Goal: Answer question/provide support

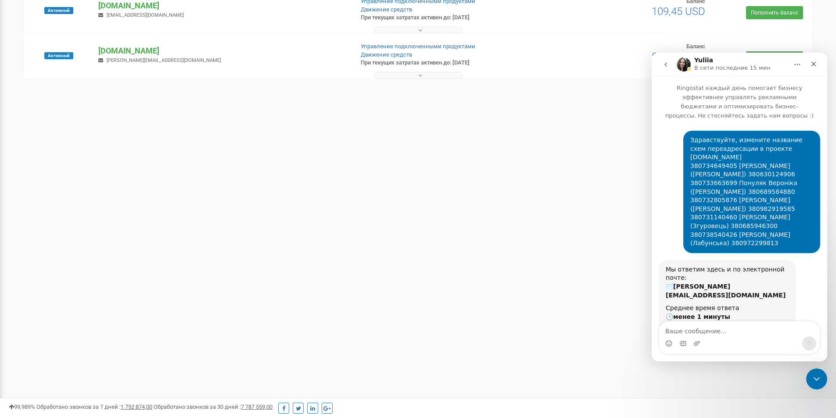
scroll to position [215, 0]
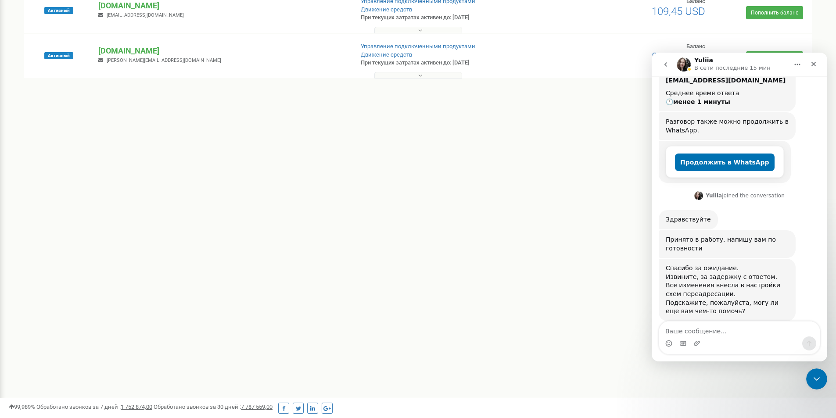
click at [698, 327] on textarea "Ваше сообщение..." at bounding box center [739, 329] width 161 height 15
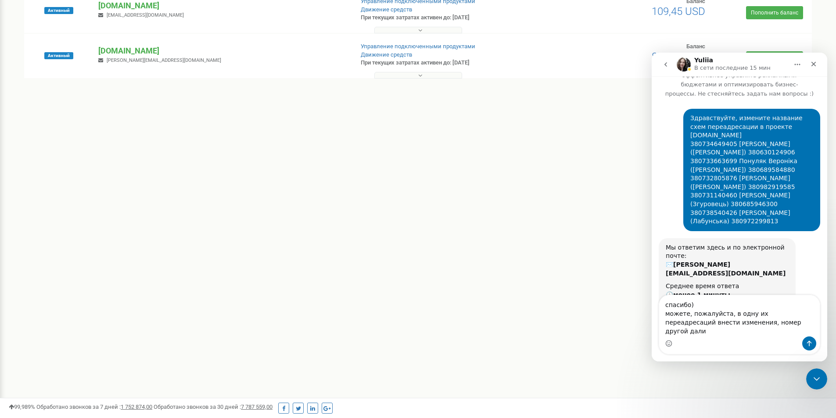
scroll to position [0, 0]
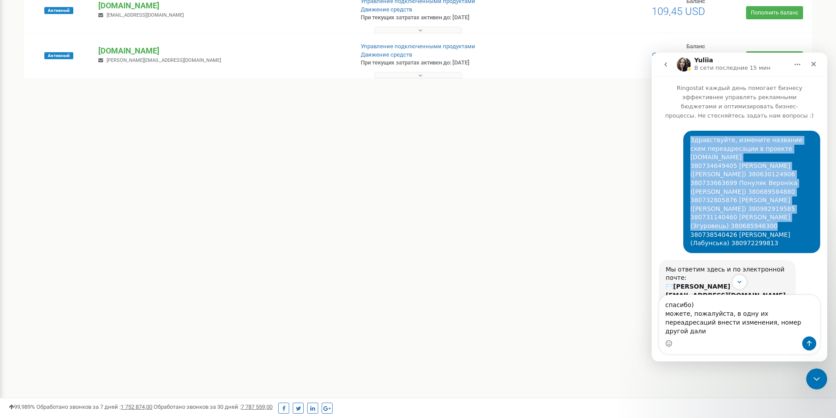
drag, startPoint x: 681, startPoint y: 206, endPoint x: 733, endPoint y: 216, distance: 52.7
click at [733, 216] on div "Здравствуйте, измените название схем переадресации в проекте [DOMAIN_NAME] 3807…" at bounding box center [751, 192] width 137 height 122
click at [733, 216] on div "Здравствуйте, измените название схем переадресации в проекте [DOMAIN_NAME] 3807…" at bounding box center [751, 192] width 123 height 112
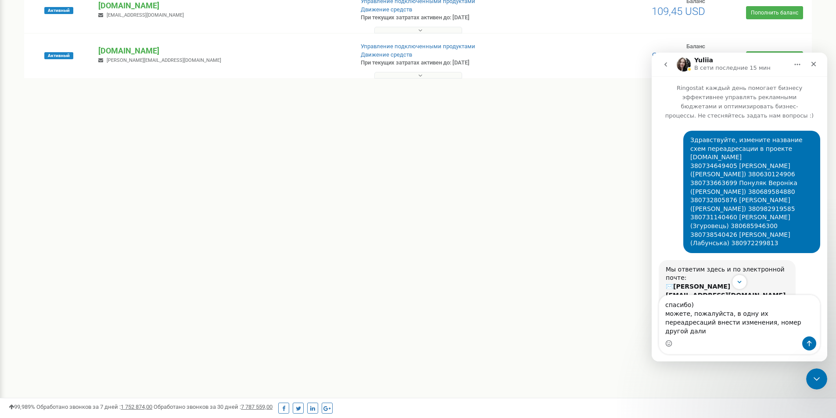
click at [725, 218] on div "Здравствуйте, измените название схем переадресации в проекте [DOMAIN_NAME] 3807…" at bounding box center [751, 192] width 123 height 112
click at [722, 217] on div "Здравствуйте, измените название схем переадресации в проекте [DOMAIN_NAME] 3807…" at bounding box center [751, 192] width 123 height 112
click at [726, 217] on div "Здравствуйте, измените название схем переадресации в проекте [DOMAIN_NAME] 3807…" at bounding box center [751, 192] width 123 height 112
drag, startPoint x: 729, startPoint y: 217, endPoint x: 687, endPoint y: 209, distance: 42.3
click at [690, 209] on div "Здравствуйте, измените название схем переадресации в проекте [DOMAIN_NAME] 3807…" at bounding box center [751, 192] width 123 height 112
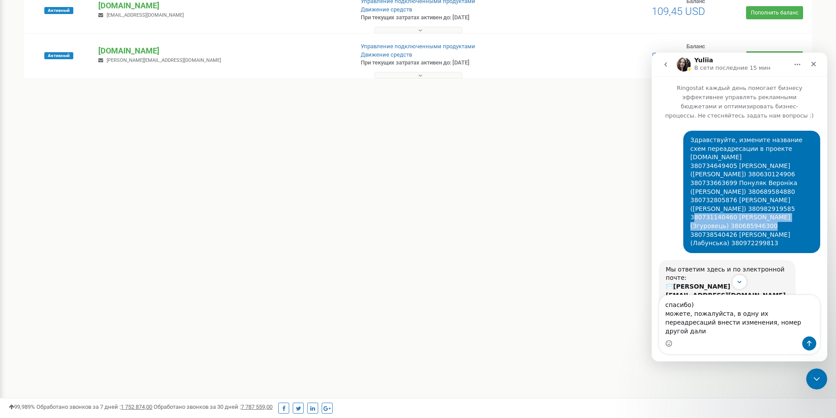
copy div "80731140460 [PERSON_NAME] (Згуровець) 380685946300"
click at [700, 336] on div "Мессенджер Intercom" at bounding box center [739, 343] width 161 height 14
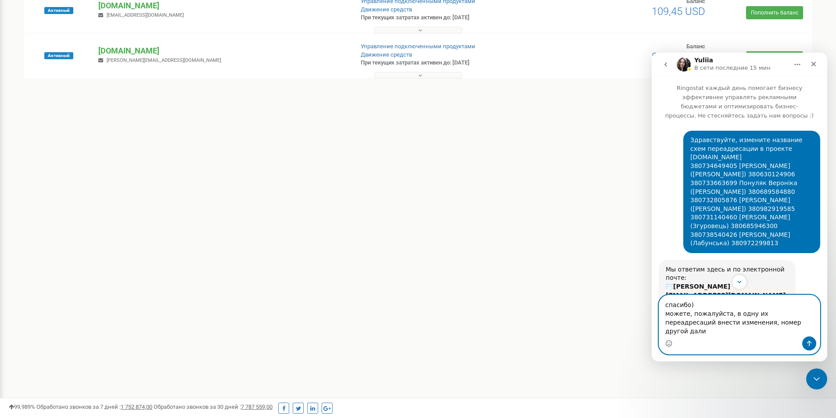
click at [692, 333] on textarea "спасибо) можете, пожалуйста, в одну их переадресаций внести изменения, номер др…" at bounding box center [739, 315] width 161 height 41
paste textarea "80731140460 [PERSON_NAME] (Згуровець) 380685946300"
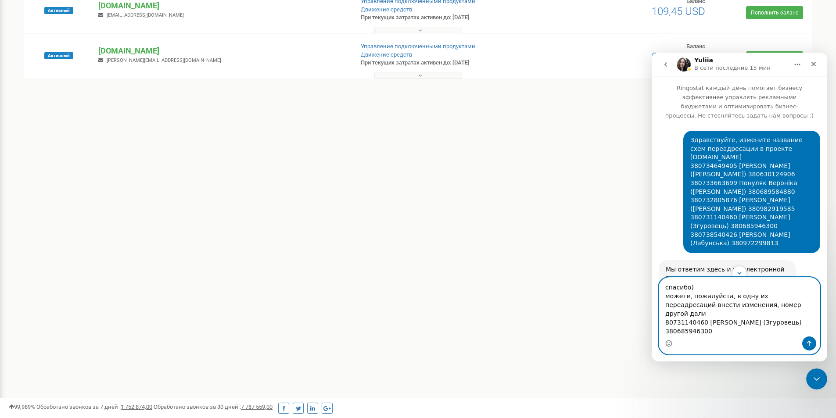
drag, startPoint x: 704, startPoint y: 331, endPoint x: 654, endPoint y: 334, distance: 50.1
click at [654, 334] on div "спасибо) можете, пожалуйста, в одну их переадресаций внести изменения, номер др…" at bounding box center [738, 315] width 175 height 77
drag, startPoint x: 704, startPoint y: 331, endPoint x: 648, endPoint y: 331, distance: 56.1
click html "Yuliia В сети последние 15 мин Ringostat каждый день помогает бизнесу эффективн…"
paste textarea "31269861"
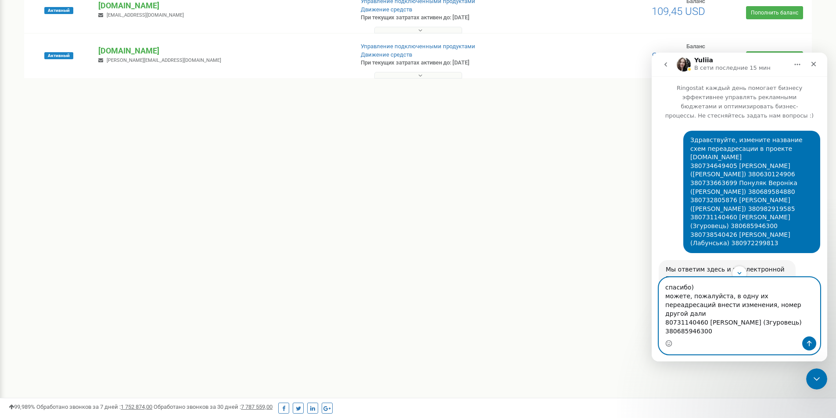
type textarea "спасибо) можете, пожалуйста, в одну их переадресаций внести изменения, номер др…"
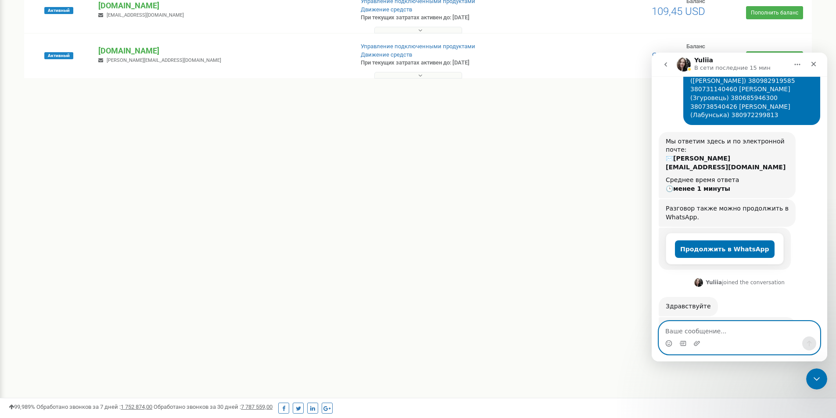
scroll to position [284, 0]
